Goal: Contribute content: Add original content to the website for others to see

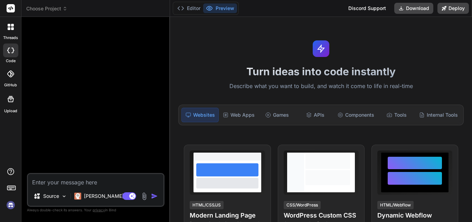
type textarea "x"
click at [353, 113] on div "Components" at bounding box center [356, 115] width 42 height 14
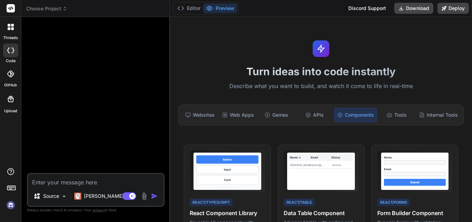
click at [90, 178] on textarea at bounding box center [95, 180] width 135 height 12
click at [86, 184] on textarea at bounding box center [95, 180] width 135 height 12
click at [143, 196] on img at bounding box center [144, 196] width 8 height 8
click at [93, 181] on textarea at bounding box center [95, 180] width 135 height 12
type textarea "i"
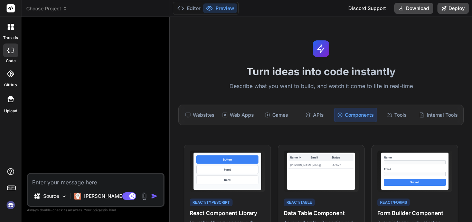
type textarea "x"
type textarea "i"
type textarea "x"
type textarea "i a"
type textarea "x"
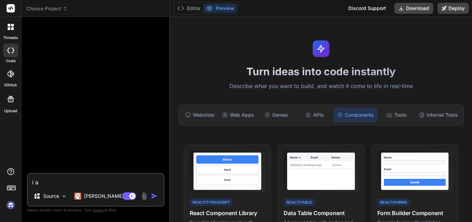
type textarea "i am"
type textarea "x"
type textarea "i am"
type textarea "x"
type textarea "i am k"
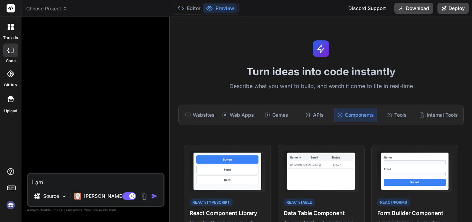
type textarea "x"
type textarea "i am ka"
type textarea "x"
type textarea "i am k"
type textarea "x"
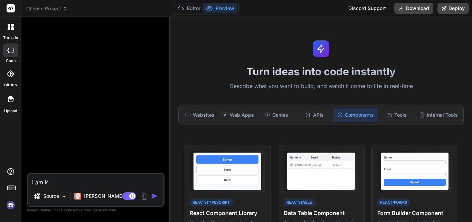
type textarea "i am"
type textarea "x"
type textarea "i am m"
type textarea "x"
type textarea "i am ma"
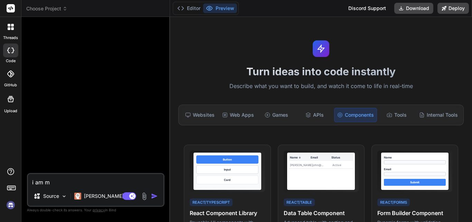
type textarea "x"
type textarea "i am mai"
type textarea "x"
type textarea "i am ma"
type textarea "x"
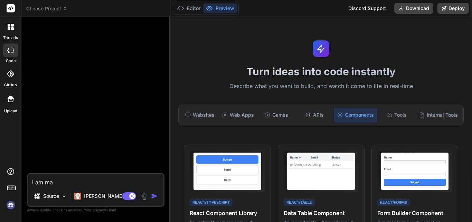
type textarea "i am mak"
type textarea "x"
type textarea "i am [PERSON_NAME]"
type textarea "x"
type textarea "i am makin"
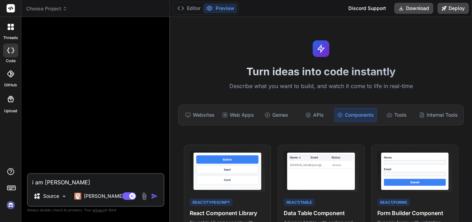
type textarea "x"
type textarea "i am making"
type textarea "x"
type textarea "i am making"
type textarea "x"
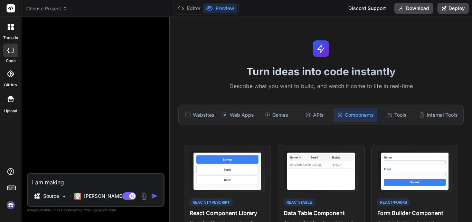
type textarea "i am making a"
type textarea "x"
type textarea "i am making a"
type textarea "x"
type textarea "i am making a s"
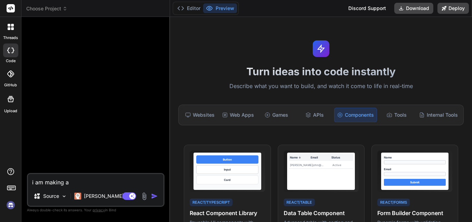
type textarea "x"
type textarea "i am making a st"
type textarea "x"
type textarea "i am making a sto"
type textarea "x"
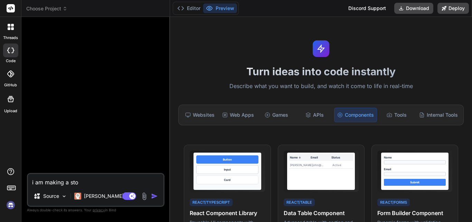
type textarea "i am making a stor"
type textarea "x"
type textarea "i am making a store"
type textarea "x"
type textarea "i am making a store"
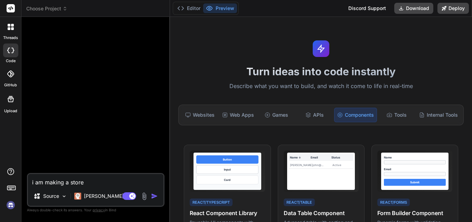
type textarea "x"
type textarea "i am making a store c"
type textarea "x"
type textarea "i am making a store cr"
type textarea "x"
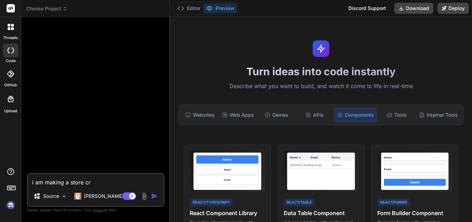
type textarea "i am making a store cre"
type textarea "x"
type textarea "i am making a store crea"
type textarea "x"
type textarea "i am making a store creat"
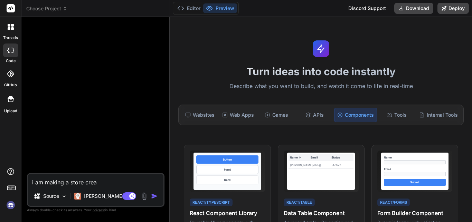
type textarea "x"
type textarea "i am making a store create"
type textarea "x"
type textarea "i am making a store create"
type textarea "x"
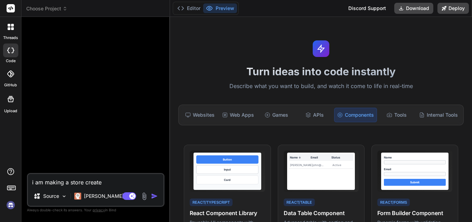
type textarea "i am making a store create f"
type textarea "x"
type textarea "i am making a store create fo"
type textarea "x"
type textarea "i am making a store create for"
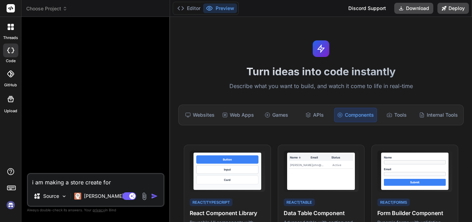
type textarea "x"
type textarea "i am making a store create for"
type textarea "x"
type textarea "i am making a store create for z"
type textarea "x"
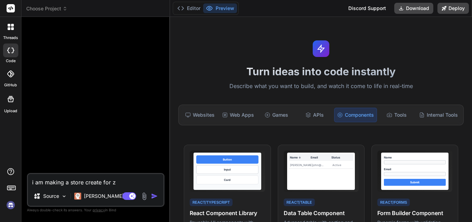
type textarea "i am making a store create for zy"
type textarea "x"
type textarea "i am making a store create for zyr"
type textarea "x"
type textarea "i am making a store create for zyro"
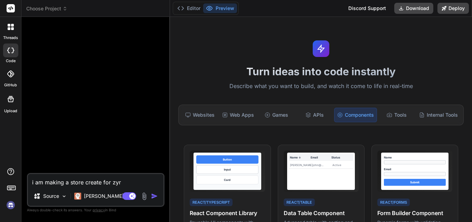
type textarea "x"
type textarea "i am making a store create for zyrol"
type textarea "x"
type textarea "i am making a store create for zyrolo"
type textarea "x"
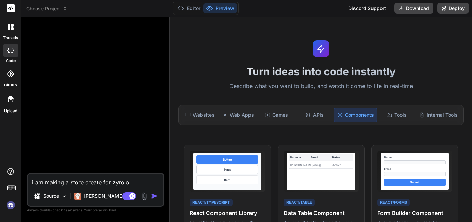
type textarea "i am making a store create for zyrolo."
type textarea "x"
type textarea "i am making a store create for zyrolo.c"
type textarea "x"
type textarea "i am making a store create for [DOMAIN_NAME]"
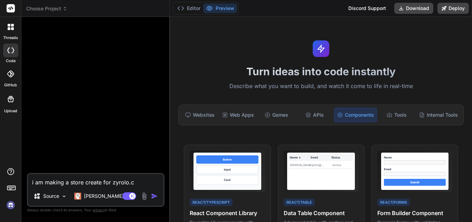
type textarea "x"
type textarea "i am making a store create for [DOMAIN_NAME]"
type textarea "x"
type textarea "i am making a store create for [DOMAIN_NAME]"
type textarea "x"
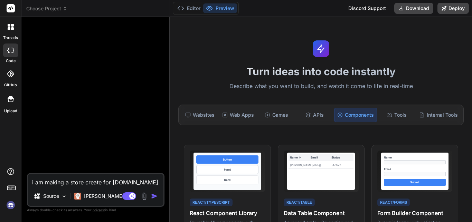
type textarea "i am making a store create for [DOMAIN_NAME] i"
type textarea "x"
type textarea "i am making a store create for [DOMAIN_NAME] in"
type textarea "x"
type textarea "i am making a store create for [DOMAIN_NAME] in"
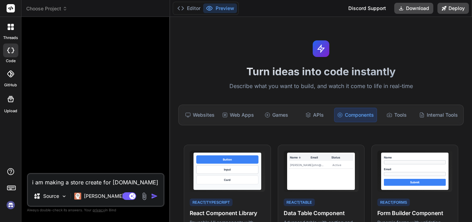
type textarea "x"
type textarea "i am making a store create for [DOMAIN_NAME] in h"
type textarea "x"
type textarea "i am making a store create for [DOMAIN_NAME] in"
type textarea "x"
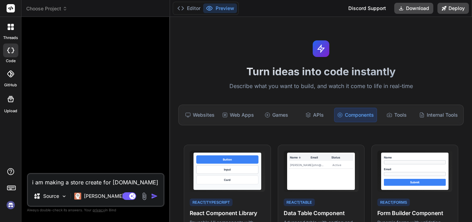
type textarea "i am making a store create for [DOMAIN_NAME] in t"
type textarea "x"
type textarea "i am making a store create for [DOMAIN_NAME] in tu"
type textarea "x"
type textarea "i am making a store create for [DOMAIN_NAME] in t"
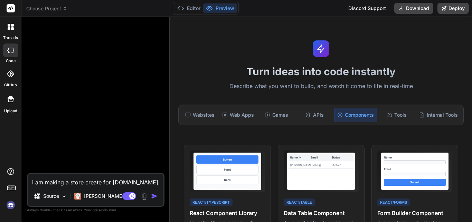
type textarea "x"
type textarea "i am making a store create for [DOMAIN_NAME] in th"
type textarea "x"
type textarea "i am making a store create for [DOMAIN_NAME] in thi"
type textarea "x"
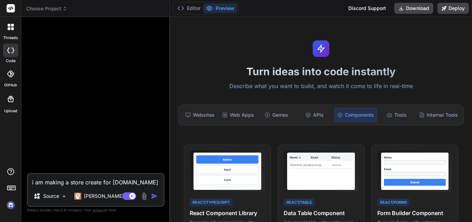
type textarea "i am making a store create for [DOMAIN_NAME] in this"
type textarea "x"
type textarea "i am making a store create for [DOMAIN_NAME] in this"
type textarea "x"
type textarea "i am making a store create for [DOMAIN_NAME] in this p"
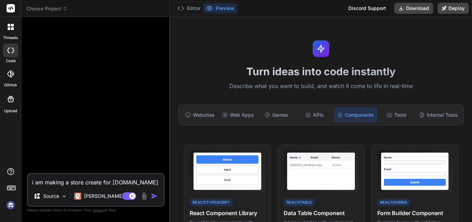
type textarea "x"
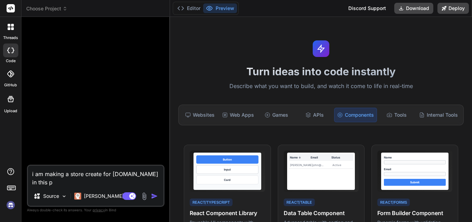
type textarea "i am making a store create for [DOMAIN_NAME] in this pa"
type textarea "x"
type textarea "i am making a store create for [DOMAIN_NAME] in this pag"
type textarea "x"
type textarea "i am making a store create for [DOMAIN_NAME] in this page"
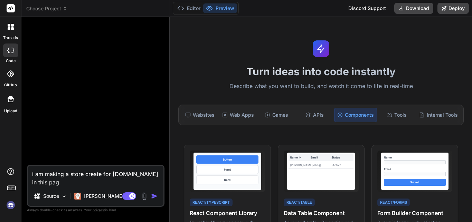
type textarea "x"
type textarea "i am making a store create for [DOMAIN_NAME] in this page"
type textarea "x"
type textarea "i am making a store create for [DOMAIN_NAME] in this page i"
type textarea "x"
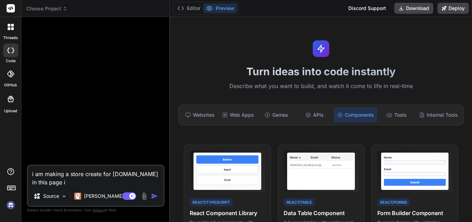
type textarea "i am making a store create for [DOMAIN_NAME] in this page i"
type textarea "x"
type textarea "i am making a store create for [DOMAIN_NAME] in this page i m"
type textarea "x"
type textarea "i am making a store create for [DOMAIN_NAME] in this page i ma"
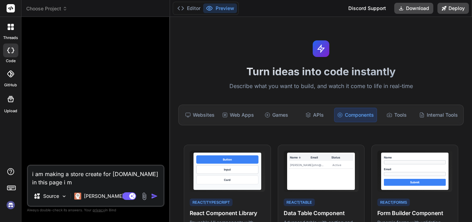
type textarea "x"
type textarea "i am making a store create for [DOMAIN_NAME] in this page i mad"
type textarea "x"
type textarea "i am making a store create for [DOMAIN_NAME] in this page i made"
type textarea "x"
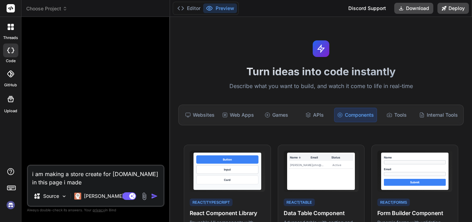
type textarea "i am making a store create for [DOMAIN_NAME] in this page i made"
type textarea "x"
type textarea "i am making a store create for [DOMAIN_NAME] in this page i made a"
type textarea "x"
type textarea "i am making a store create for [DOMAIN_NAME] in this page i made a"
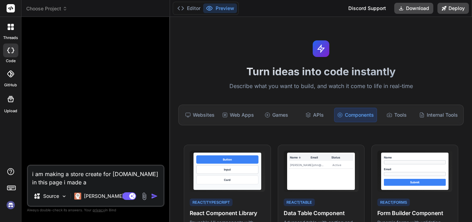
type textarea "x"
type textarea "i am making a store create for [DOMAIN_NAME] in this page i made a c"
type textarea "x"
type textarea "i am making a store create for [DOMAIN_NAME] in this page i made a co"
type textarea "x"
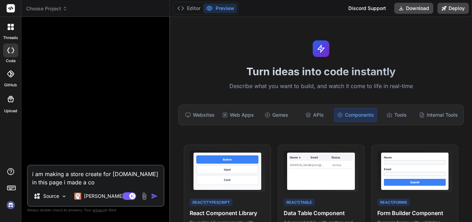
type textarea "i am making a store create for [DOMAIN_NAME] in this page i made a com"
type textarea "x"
type textarea "i am making a store create for [DOMAIN_NAME] in this page i made a comp"
type textarea "x"
type textarea "i am making a store create for [DOMAIN_NAME] in this page i made a compo"
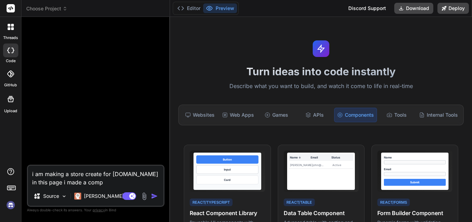
type textarea "x"
type textarea "i am making a store create for [DOMAIN_NAME] in this page i made a compon"
type textarea "x"
type textarea "i am making a store create for [DOMAIN_NAME] in this page i made a compone"
type textarea "x"
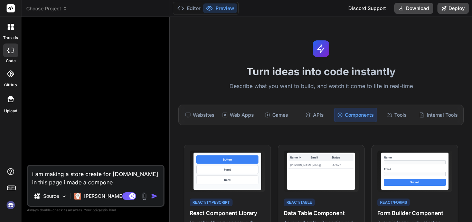
type textarea "i am making a store create for [DOMAIN_NAME] in this page i made a componen"
type textarea "x"
type textarea "i am making a store create for [DOMAIN_NAME] in this page i made a component"
type textarea "x"
type textarea "i am making a store create for [DOMAIN_NAME] in this page i made a component"
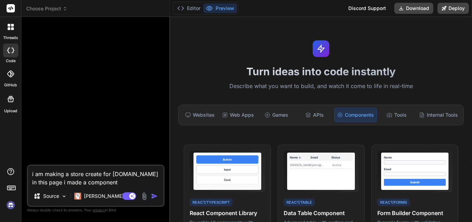
type textarea "x"
type textarea "i am making a store create for [DOMAIN_NAME] in this page i made a component f"
type textarea "x"
type textarea "i am making a store create for [DOMAIN_NAME] in this page i made a component fo"
type textarea "x"
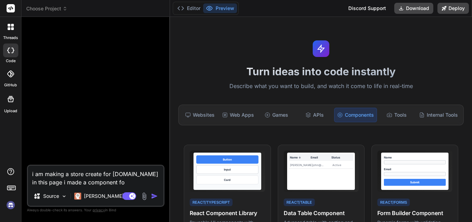
type textarea "i am making a store create for [DOMAIN_NAME] in this page i made a component for"
type textarea "x"
type textarea "i am making a store create for [DOMAIN_NAME] in this page i made a component for"
type textarea "x"
type textarea "i am making a store create for [DOMAIN_NAME] in this page i made a component fo…"
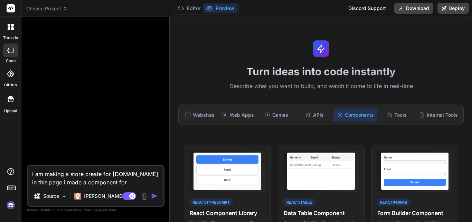
type textarea "x"
type textarea "i am making a store create for [DOMAIN_NAME] in this page i made a component fo…"
type textarea "x"
type textarea "i am making a store create for [DOMAIN_NAME] in this page i made a component fo…"
type textarea "x"
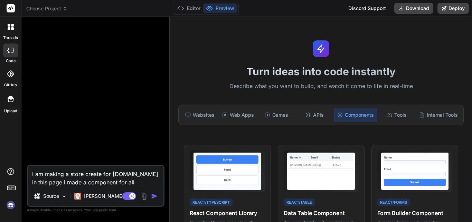
type textarea "i am making a store create for [DOMAIN_NAME] in this page i made a component fo…"
type textarea "x"
type textarea "i am making a store create for [DOMAIN_NAME] in this page i made a component fo…"
type textarea "x"
type textarea "i am making a store create for [DOMAIN_NAME] in this page i made a component fo…"
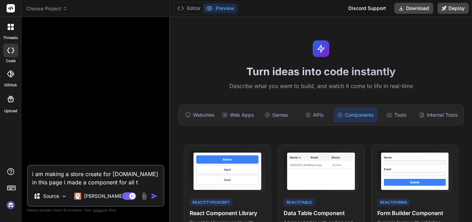
type textarea "x"
type textarea "i am making a store create for [DOMAIN_NAME] in this page i made a component fo…"
type textarea "x"
type textarea "i am making a store create for [DOMAIN_NAME] in this page i made a component fo…"
type textarea "x"
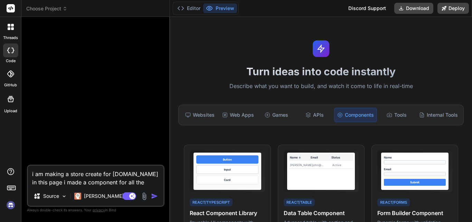
type textarea "i am making a store create for [DOMAIN_NAME] in this page i made a component fo…"
type textarea "x"
type textarea "i am making a store create for [DOMAIN_NAME] in this page i made a component fo…"
type textarea "x"
type textarea "i am making a store create for [DOMAIN_NAME] in this page i made a component fo…"
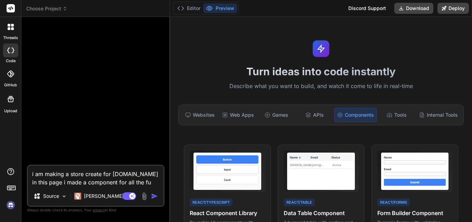
type textarea "x"
type textarea "i am making a store create for [DOMAIN_NAME] in this page i made a component fo…"
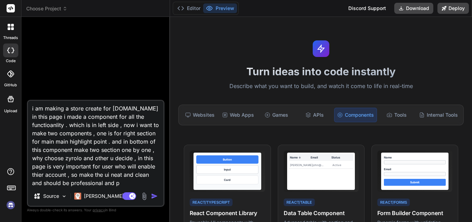
scroll to position [9, 0]
click at [153, 194] on img "button" at bounding box center [154, 196] width 7 height 7
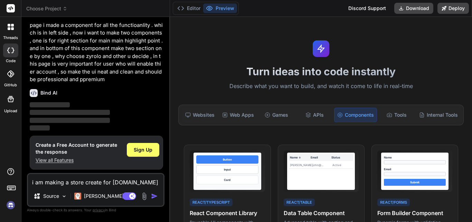
scroll to position [0, 0]
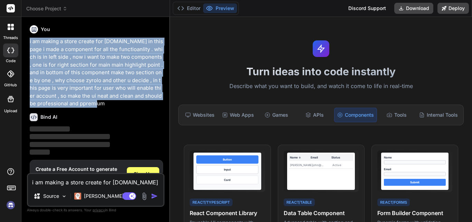
drag, startPoint x: 29, startPoint y: 42, endPoint x: 96, endPoint y: 104, distance: 90.6
click at [96, 104] on div "You i am making a store create for [DOMAIN_NAME] in this page i made a componen…" at bounding box center [96, 97] width 136 height 151
copy p "i am making a store create for [DOMAIN_NAME] in this page i made a component fo…"
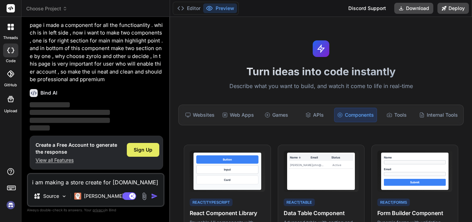
click at [141, 153] on div "Sign Up" at bounding box center [143, 150] width 32 height 14
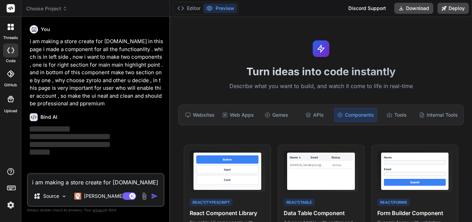
scroll to position [0, 0]
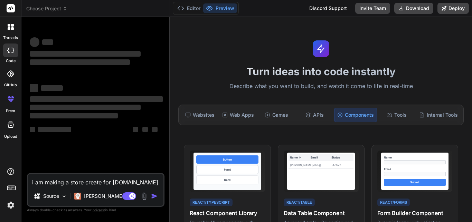
click at [88, 181] on textarea "i am making a store create for [DOMAIN_NAME] in this page i made a component fo…" at bounding box center [95, 180] width 135 height 12
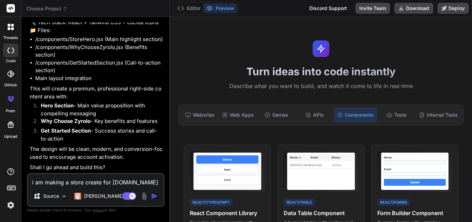
click at [13, 51] on icon at bounding box center [10, 51] width 7 height 6
click at [192, 7] on button "Editor" at bounding box center [188, 8] width 29 height 10
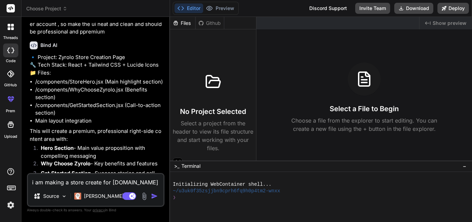
scroll to position [7, 0]
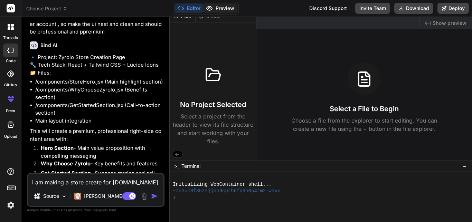
click at [211, 10] on icon at bounding box center [209, 8] width 6 height 4
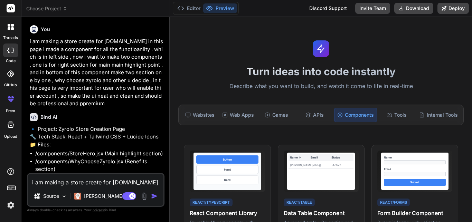
scroll to position [130, 0]
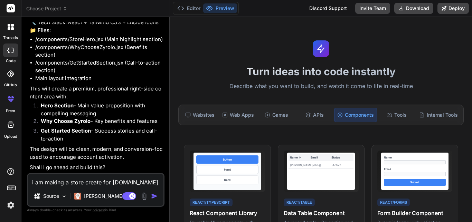
click at [99, 182] on textarea "i am making a store create for [DOMAIN_NAME] in this page i made a component fo…" at bounding box center [95, 180] width 135 height 12
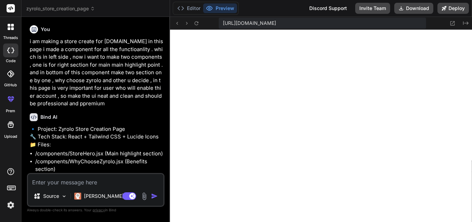
scroll to position [639, 0]
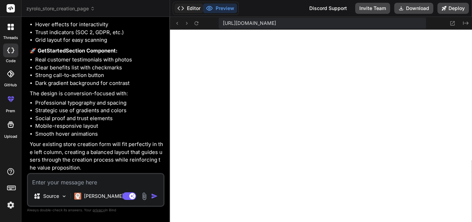
click at [192, 11] on button "Editor" at bounding box center [188, 8] width 29 height 10
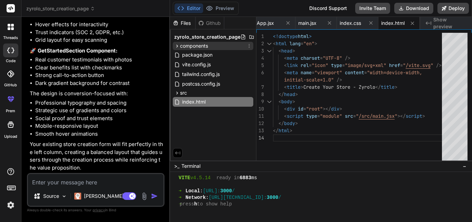
click at [202, 46] on span "components" at bounding box center [194, 45] width 28 height 7
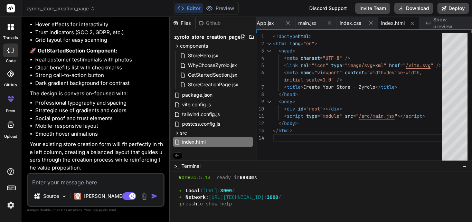
click at [85, 183] on textarea at bounding box center [95, 180] width 135 height 12
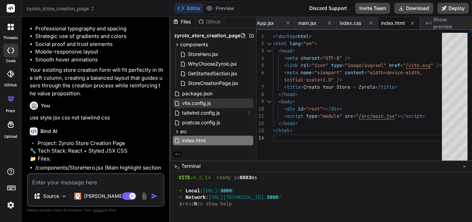
scroll to position [0, 0]
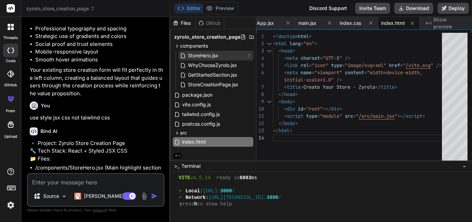
click at [218, 52] on span "StoreHero.jsx" at bounding box center [203, 55] width 32 height 8
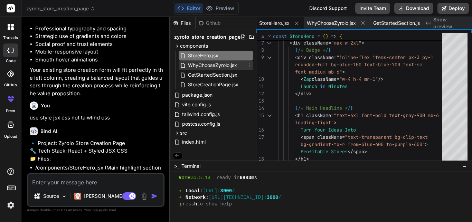
click at [209, 61] on div "WhyChooseZyrolo.jsx" at bounding box center [215, 65] width 75 height 10
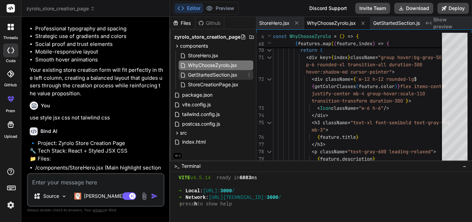
click at [230, 74] on span "GetStartedSection.jsx" at bounding box center [212, 75] width 51 height 8
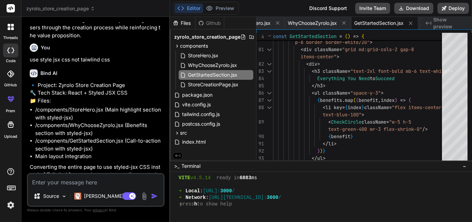
scroll to position [813, 0]
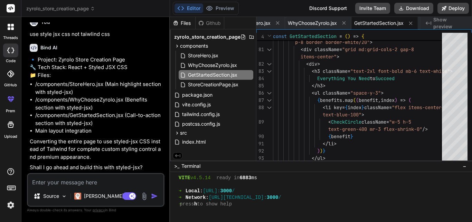
click at [83, 182] on textarea at bounding box center [95, 180] width 135 height 12
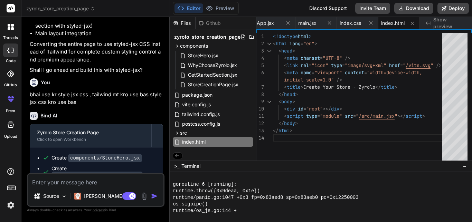
scroll to position [1054, 0]
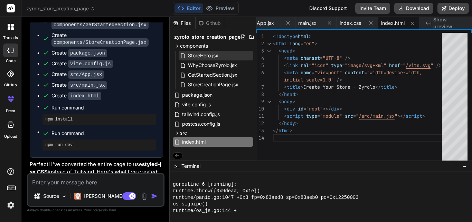
click at [211, 57] on span "StoreHero.jsx" at bounding box center [203, 55] width 32 height 8
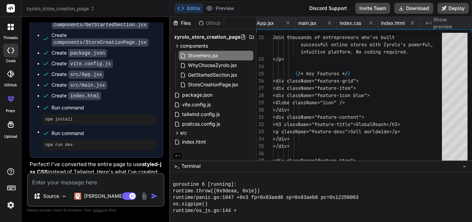
scroll to position [0, 0]
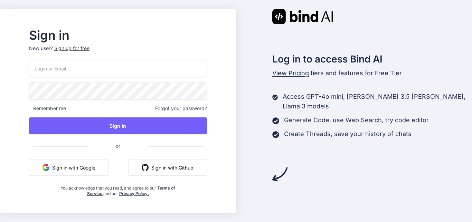
click at [101, 161] on button "Sign in with Google" at bounding box center [69, 167] width 80 height 17
